Goal: Participate in discussion: Engage in conversation with other users on a specific topic

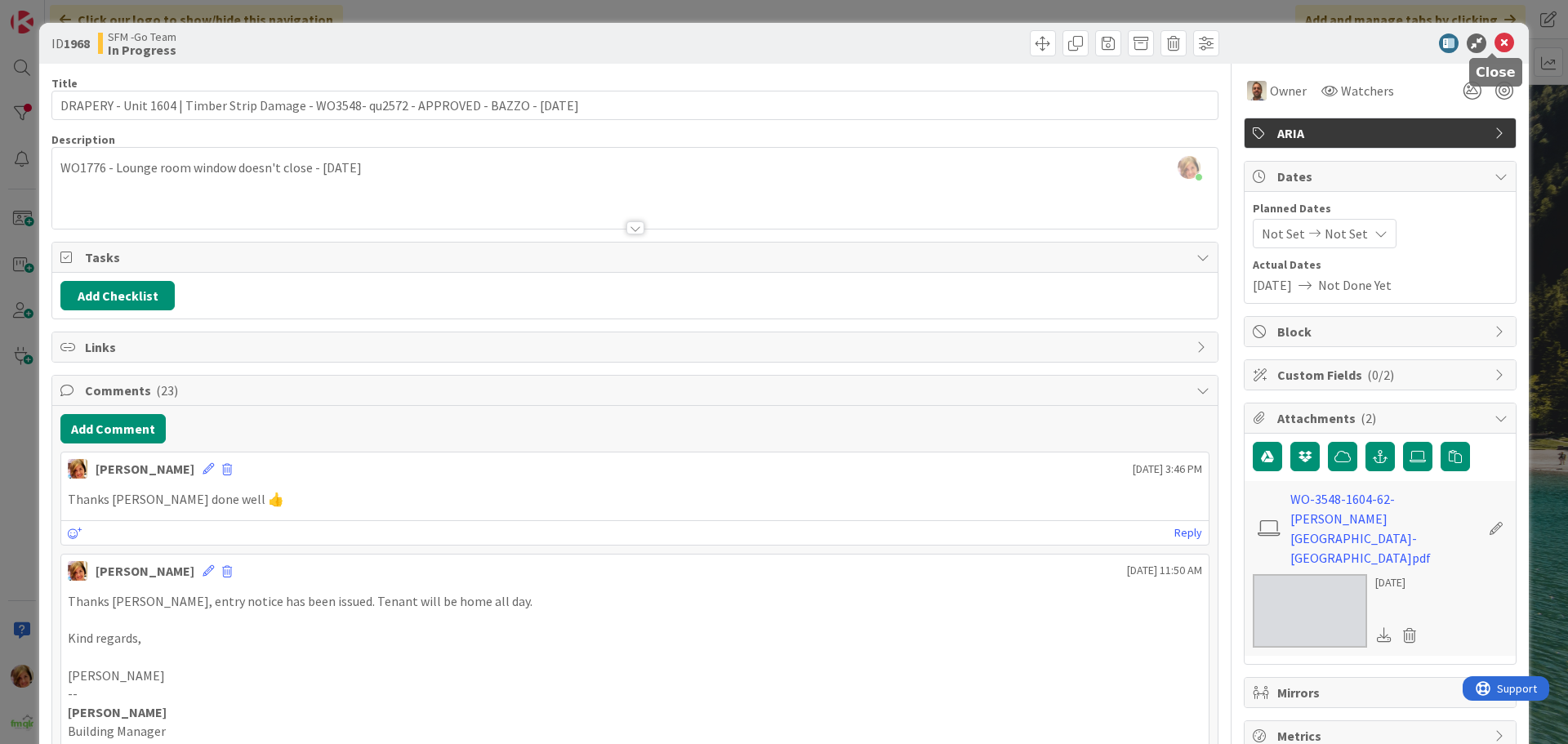
click at [1495, 46] on icon at bounding box center [1504, 43] width 19 height 19
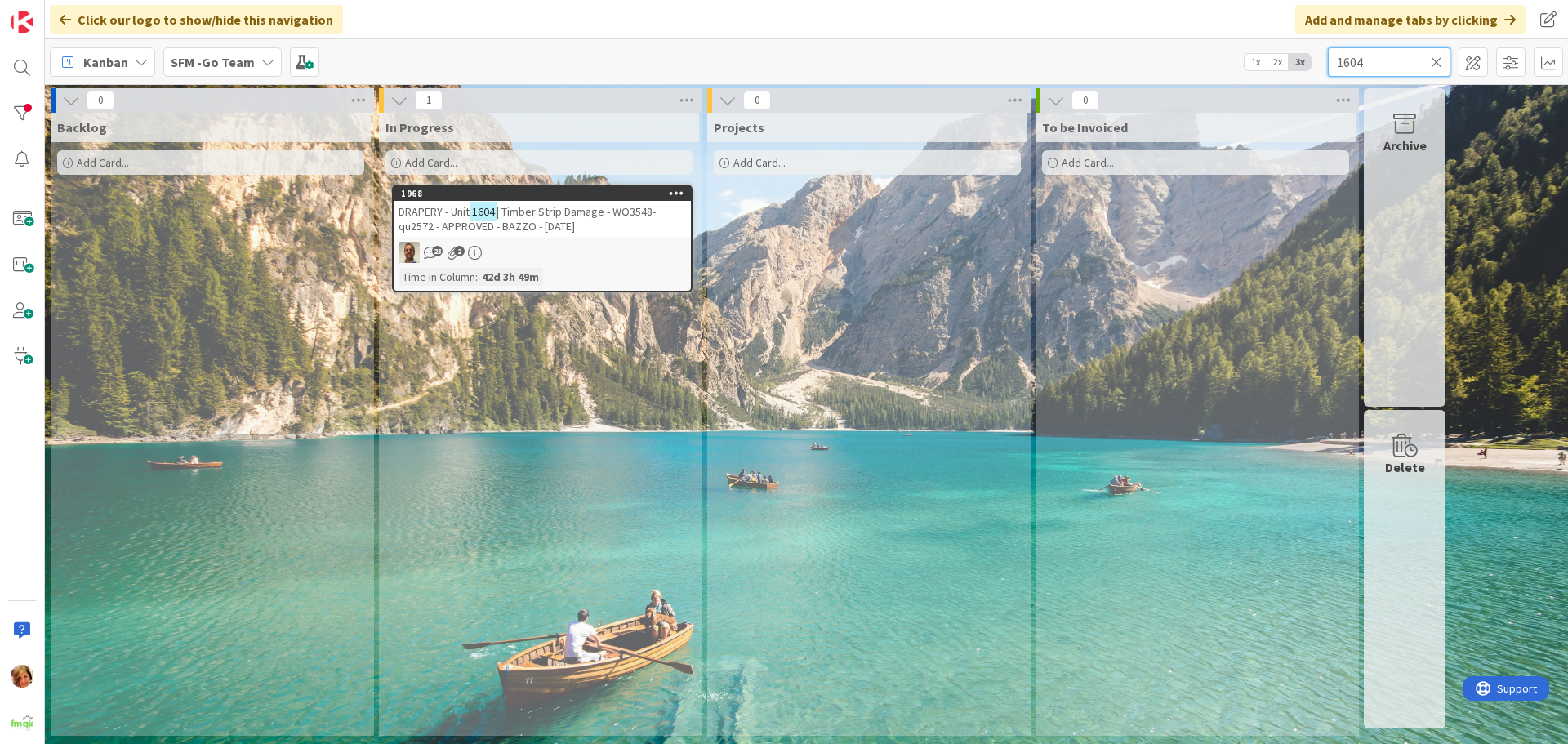
click at [1396, 61] on input "1604" at bounding box center [1388, 62] width 123 height 29
type input "1"
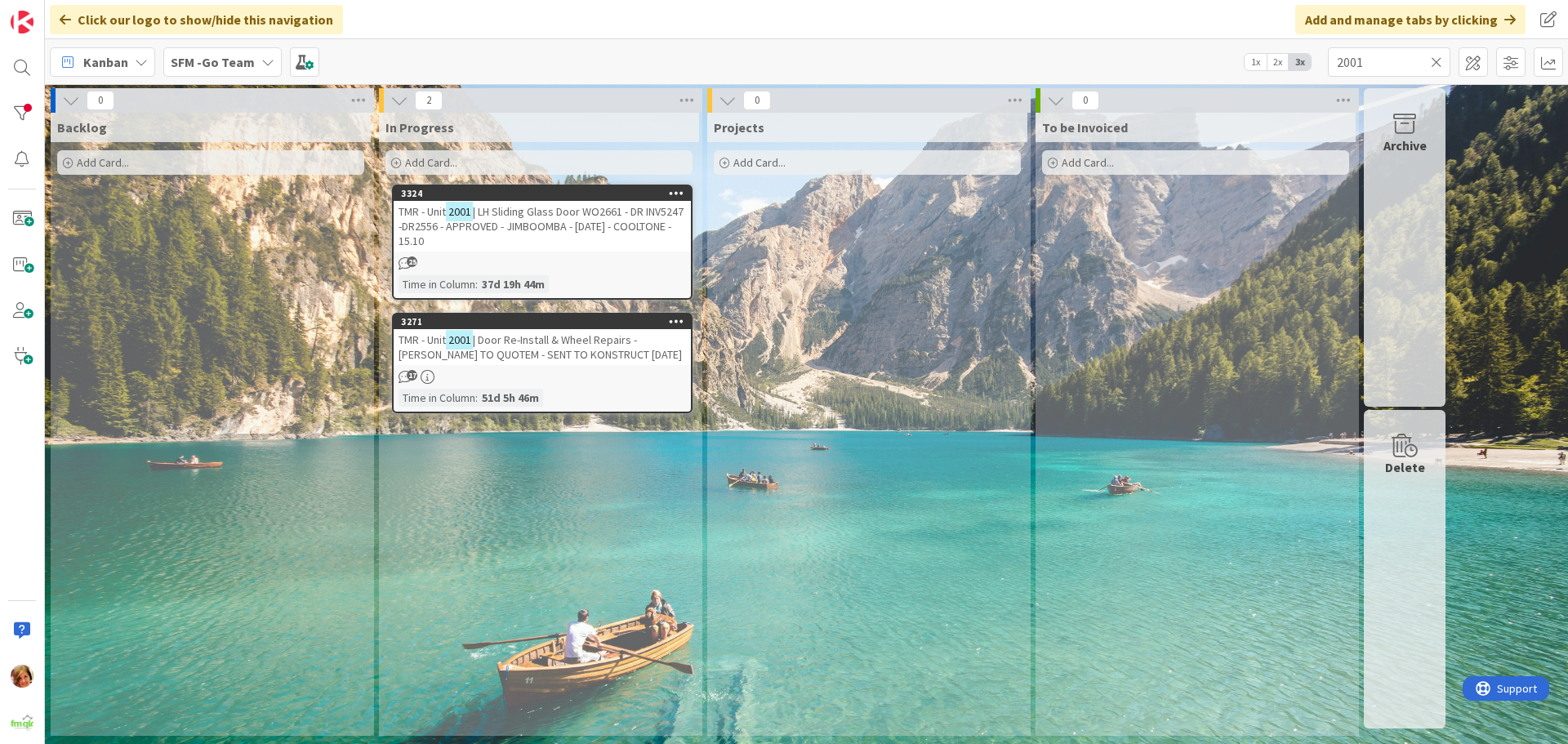
click at [605, 216] on span "| LH Sliding Glass Door WO2661 - DR INV5247 -DR2556 - APPROVED - JIMBOOMBA - [D…" at bounding box center [540, 227] width 285 height 44
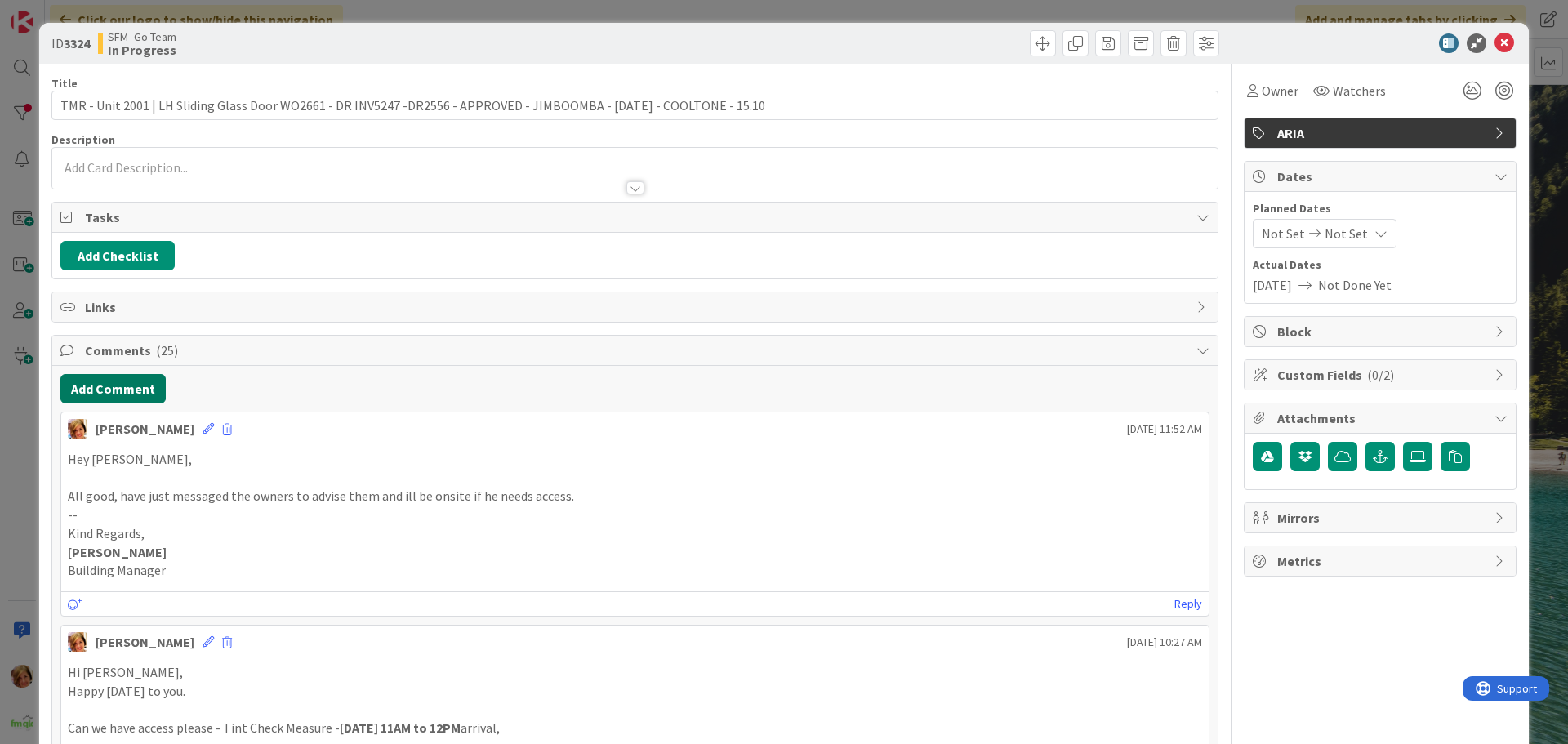
click at [113, 389] on button "Add Comment" at bounding box center [114, 388] width 106 height 29
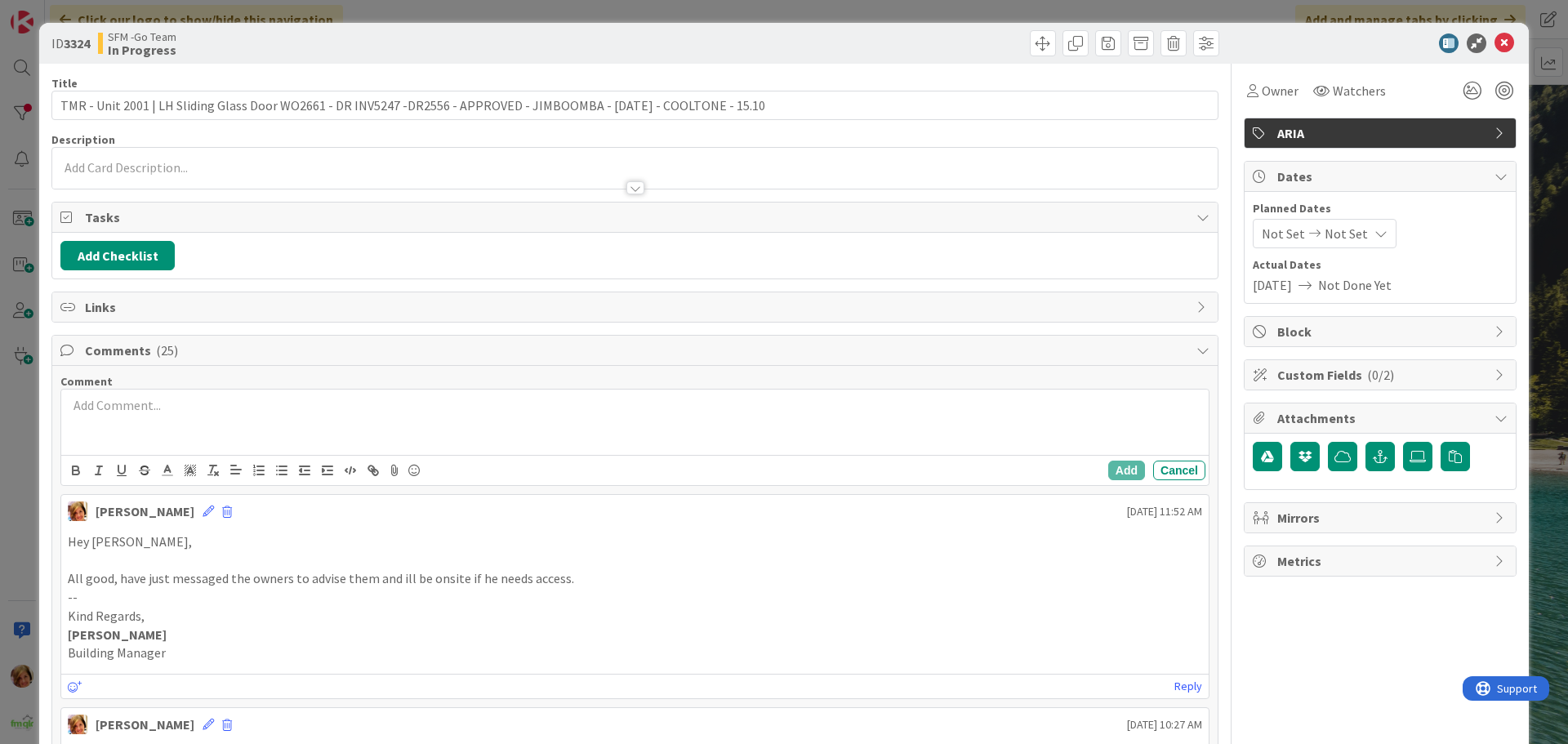
click at [149, 391] on div at bounding box center [635, 422] width 1148 height 65
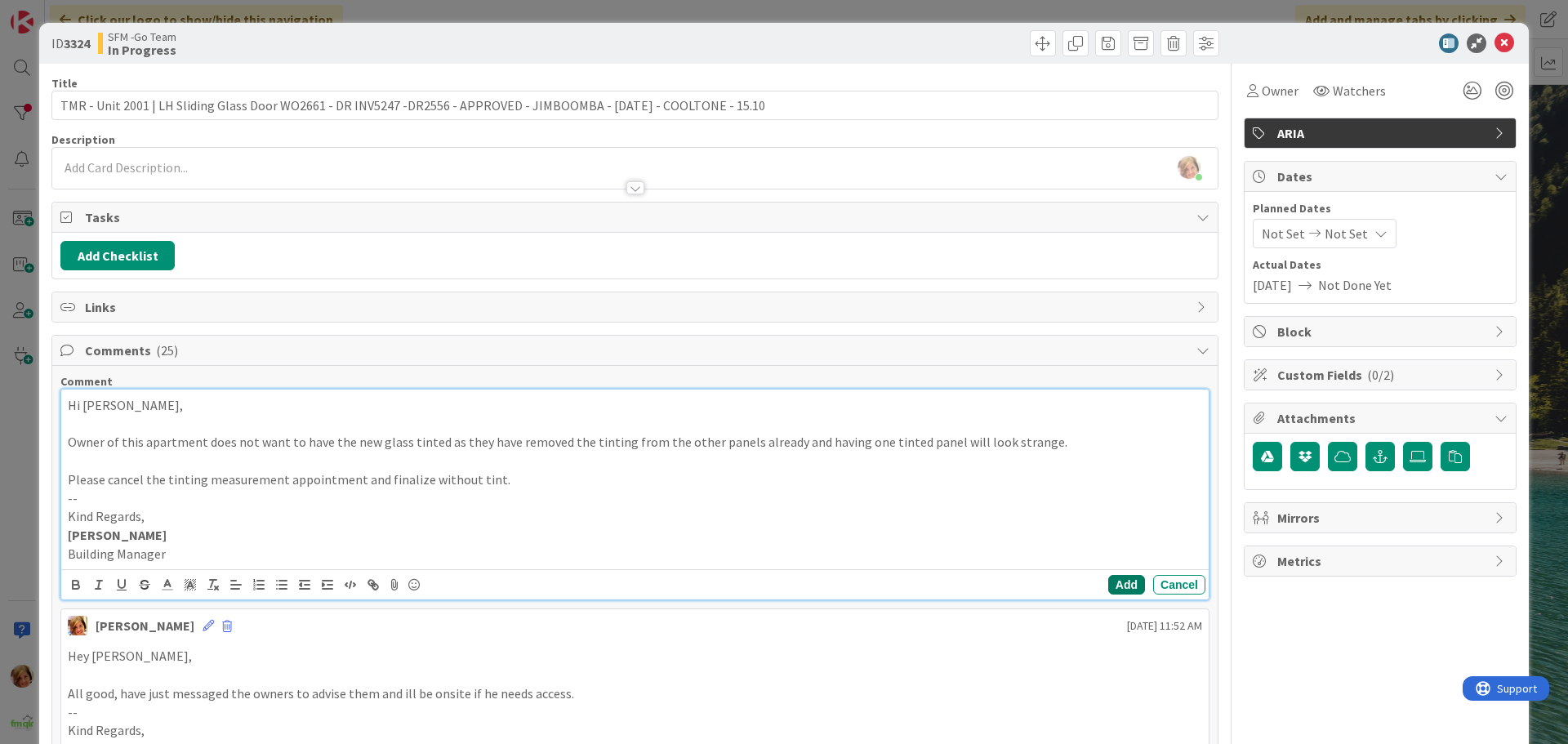
click at [1122, 592] on button "Add" at bounding box center [1126, 584] width 37 height 19
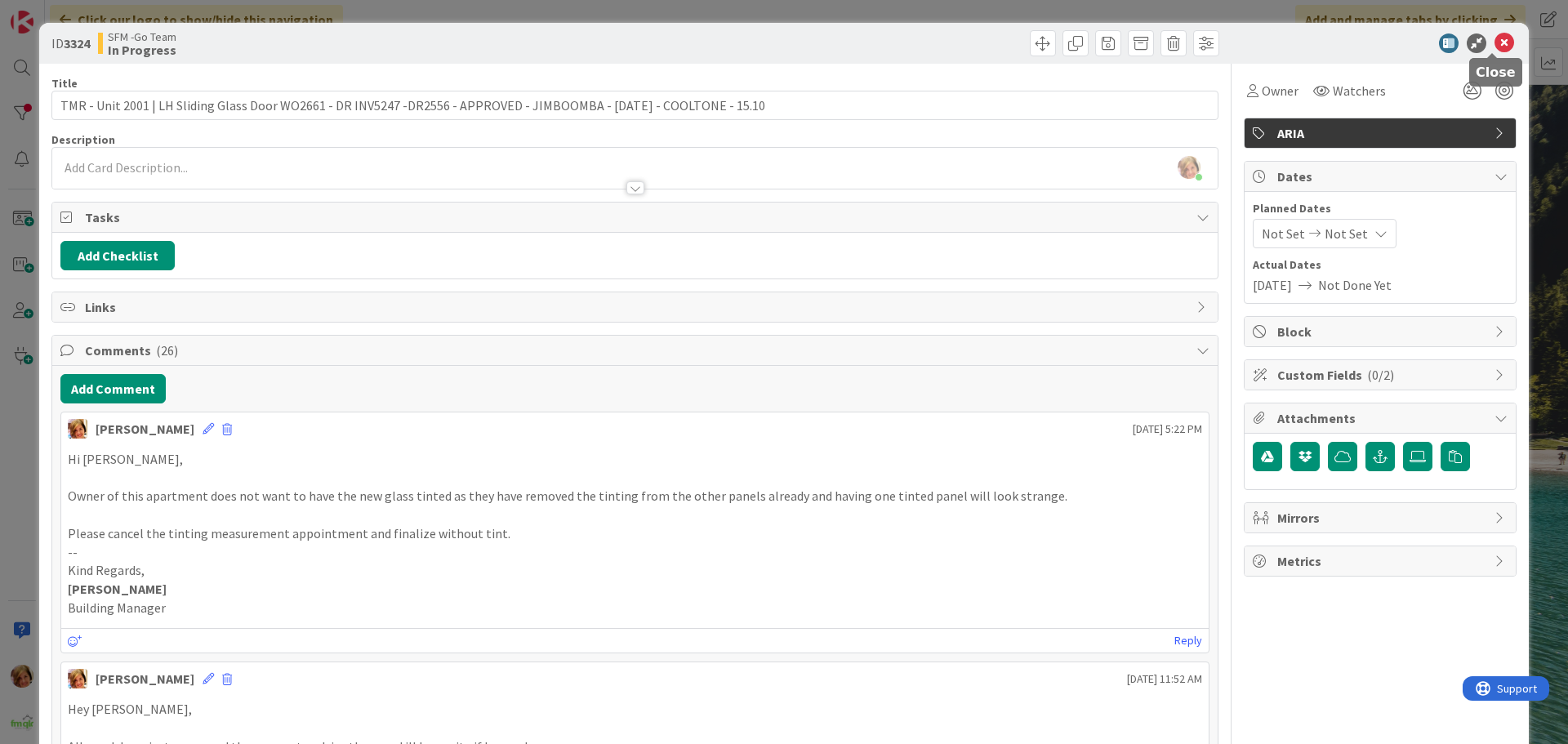
click at [1494, 34] on icon at bounding box center [1504, 43] width 19 height 19
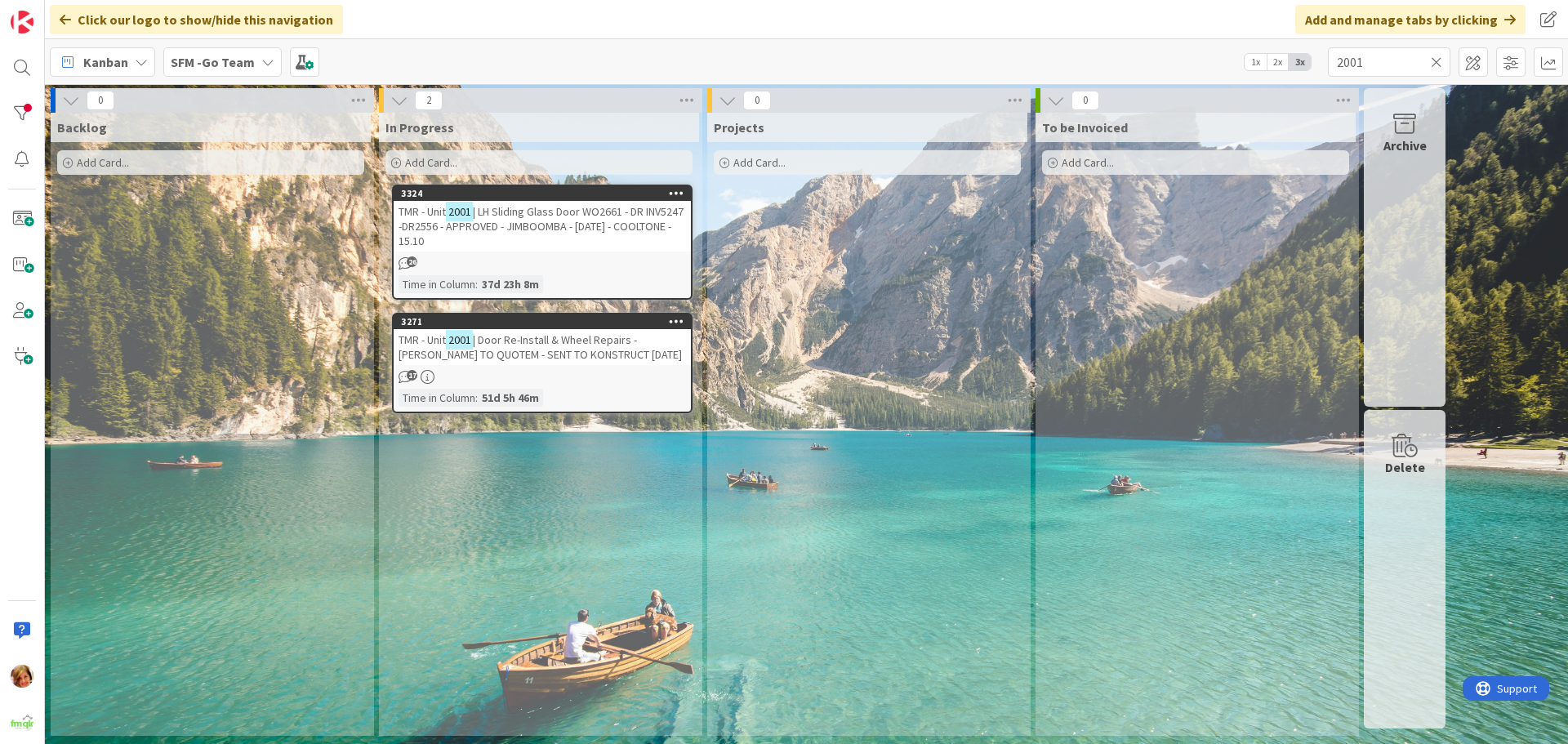
click at [1453, 66] on div "Kanban SFM -Go Team 1x 2x 3x 2001" at bounding box center [806, 61] width 1523 height 45
click at [1415, 67] on input "2001" at bounding box center [1388, 62] width 123 height 29
type input "2"
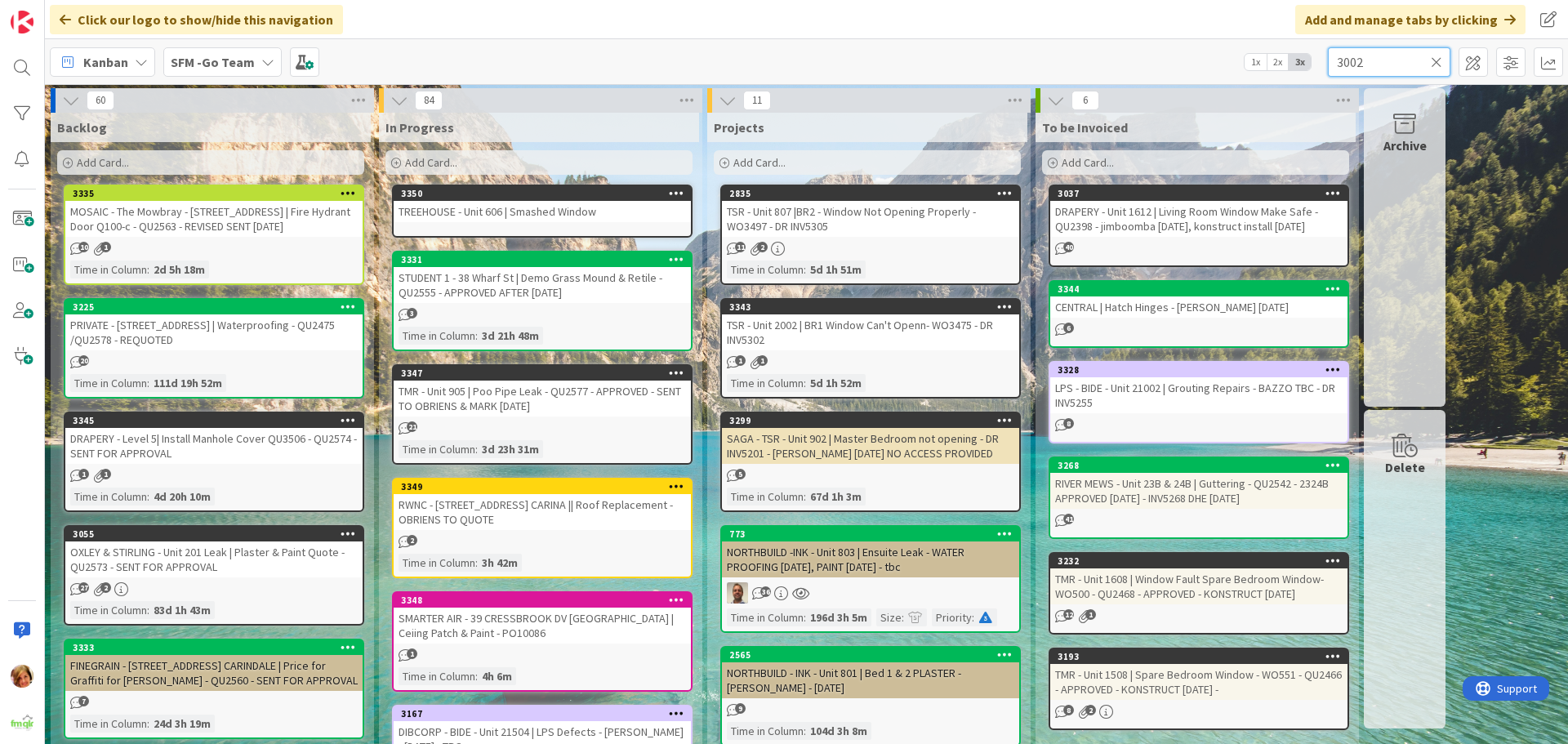
type input "3002"
